Goal: Book appointment/travel/reservation

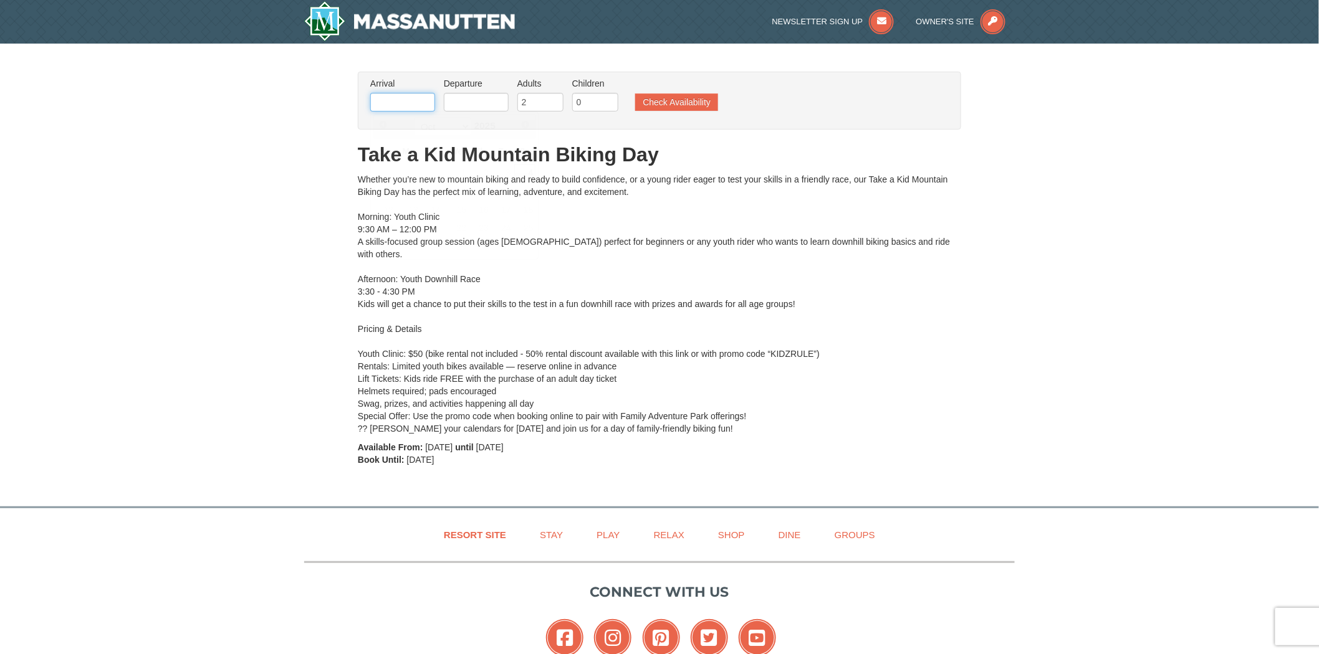
click at [412, 98] on input "text" at bounding box center [402, 102] width 65 height 19
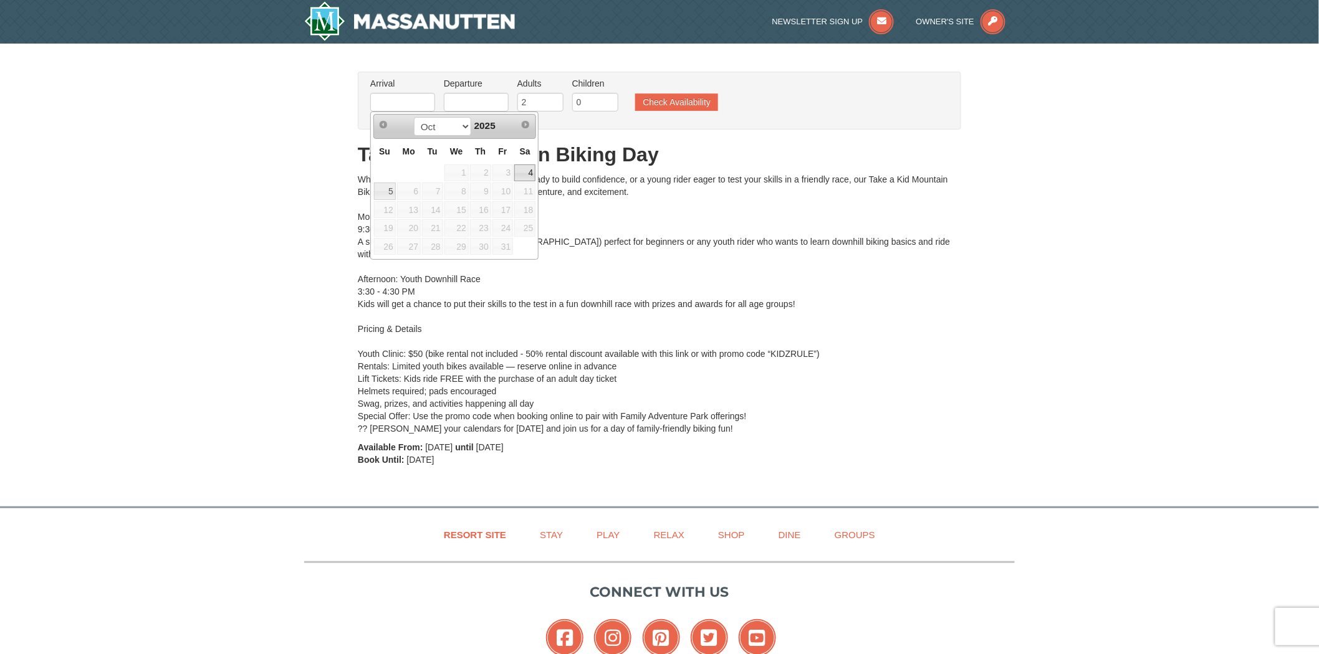
click at [522, 171] on link "4" at bounding box center [524, 173] width 21 height 17
type input "[DATE]"
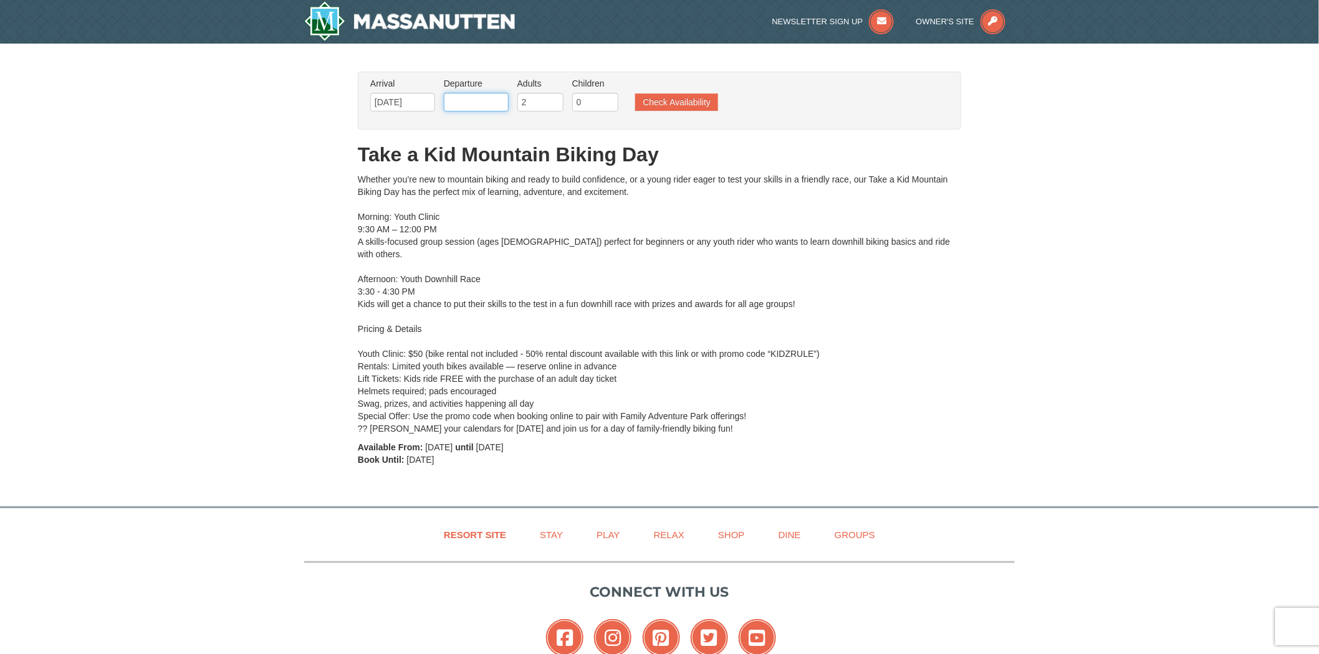
click at [477, 102] on input "text" at bounding box center [476, 102] width 65 height 19
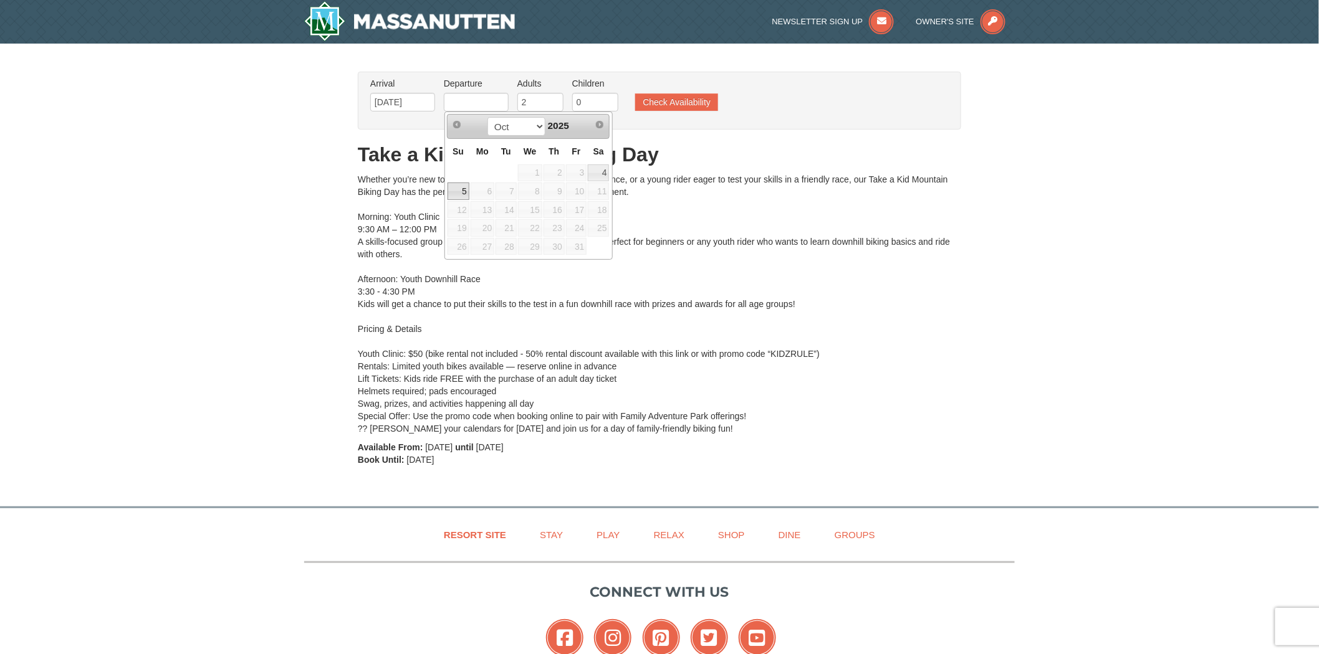
click at [453, 198] on link "5" at bounding box center [458, 191] width 22 height 17
type input "[DATE]"
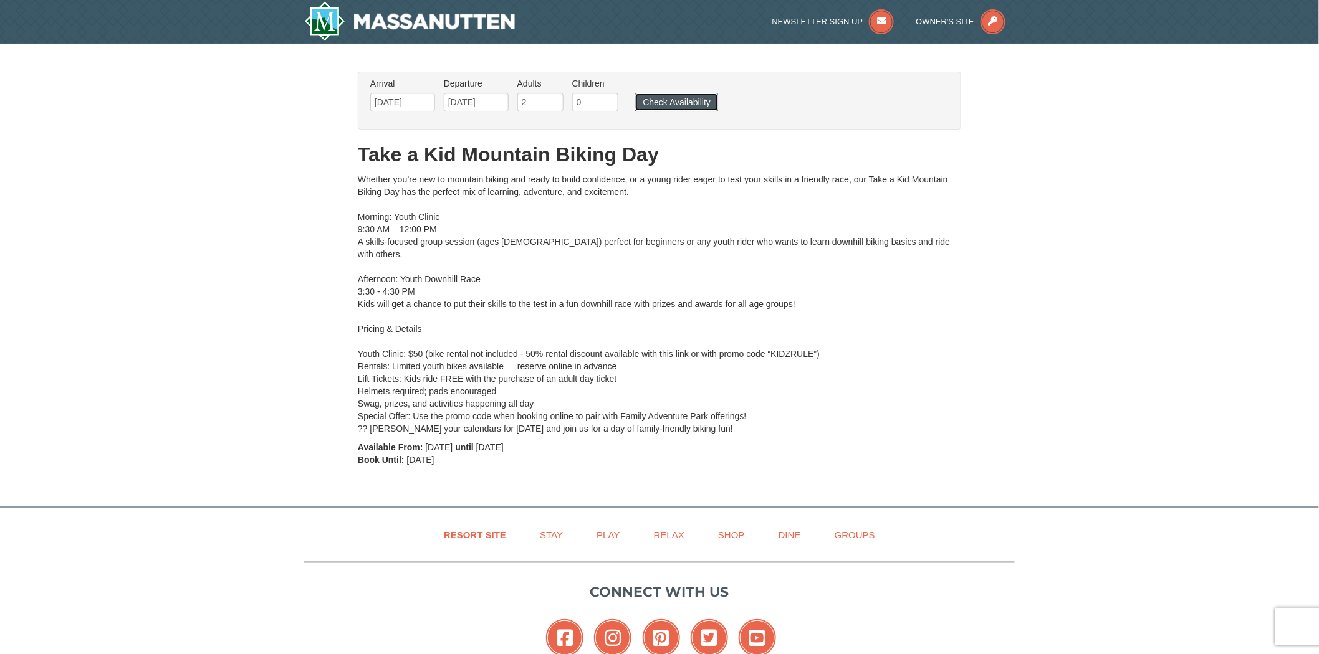
click at [692, 101] on button "Check Availability" at bounding box center [676, 101] width 83 height 17
